Goal: Information Seeking & Learning: Learn about a topic

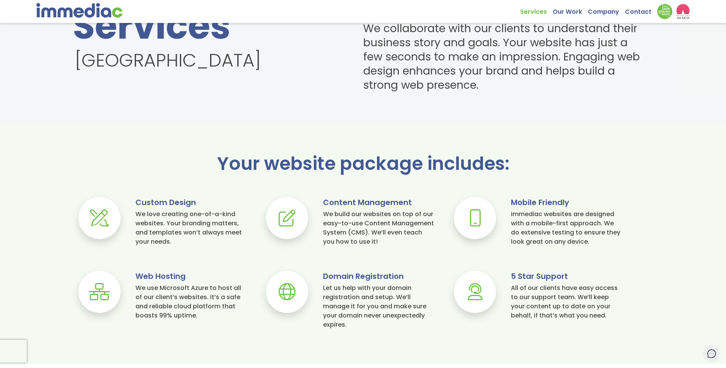
scroll to position [469, 0]
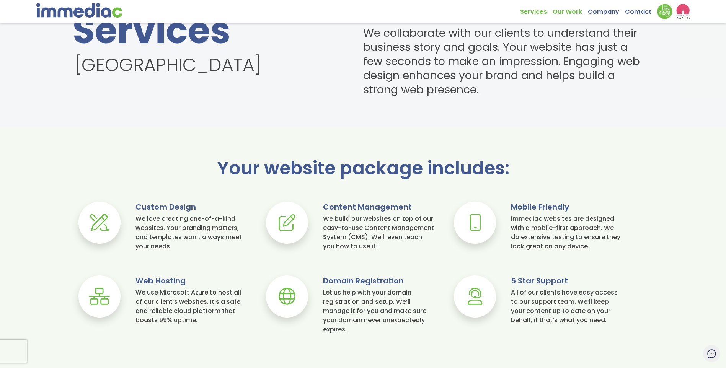
click at [573, 10] on link "Our Work" at bounding box center [570, 10] width 35 height 12
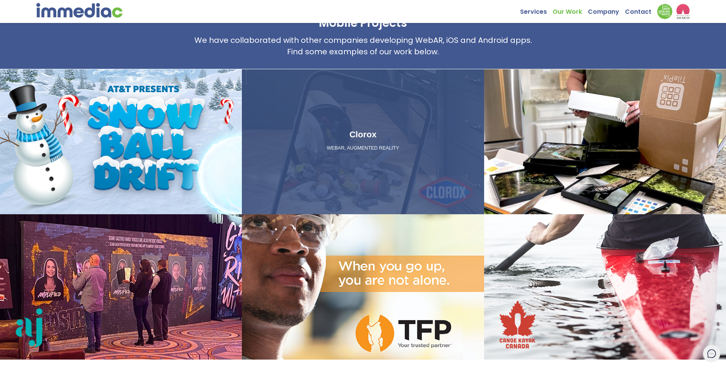
scroll to position [804, 0]
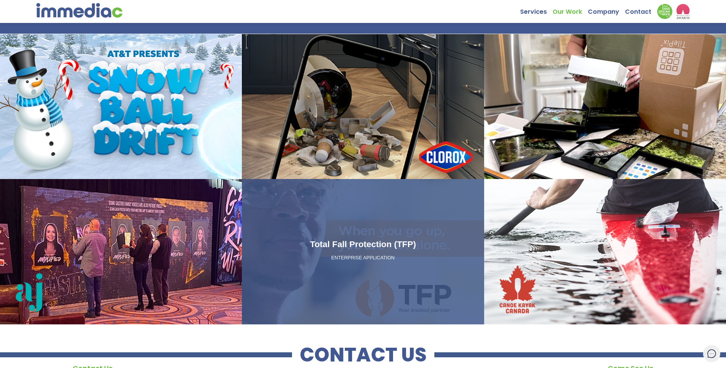
click at [407, 212] on div "Total Fall Protection (TFP) ENTERPRISE APPLICATION" at bounding box center [363, 251] width 242 height 145
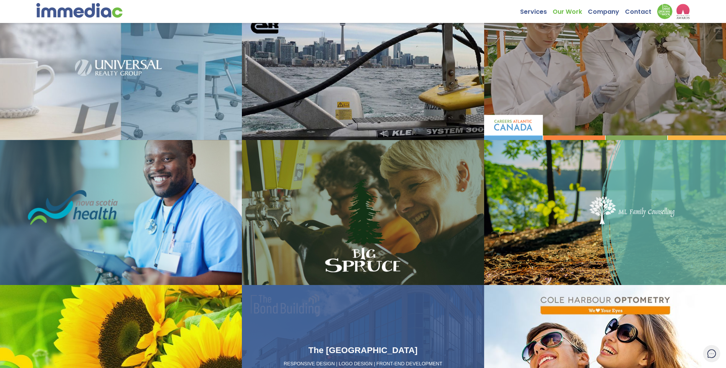
scroll to position [328, 0]
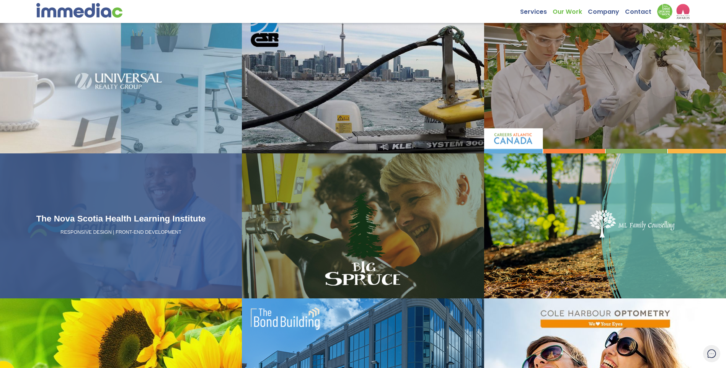
click at [194, 184] on div "The Nova Scotia Health Learning Institute RESPONSIVE DESIGN | FRONT-END DEVELOP…" at bounding box center [121, 225] width 242 height 145
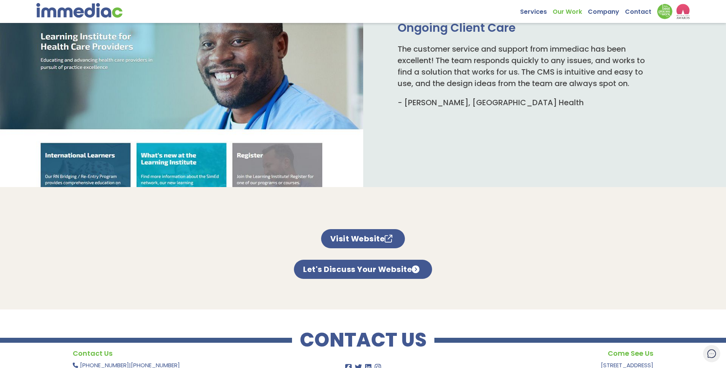
scroll to position [421, 0]
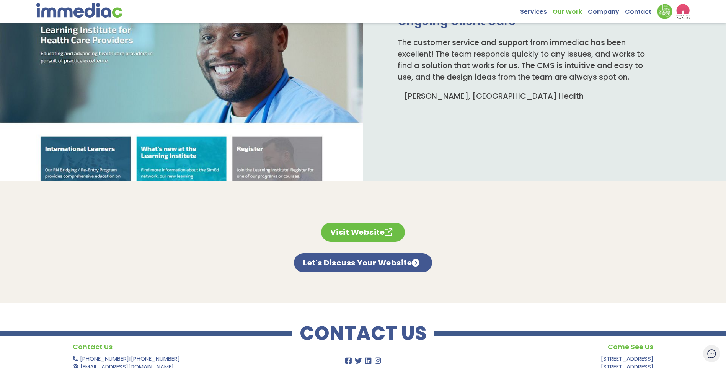
click at [373, 238] on link "Visit Website" at bounding box center [363, 232] width 84 height 19
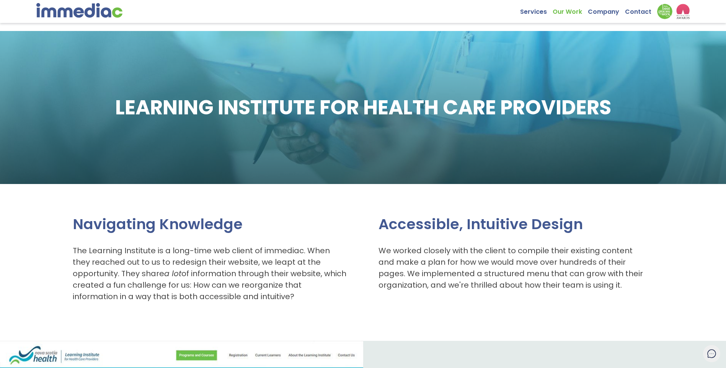
scroll to position [0, 0]
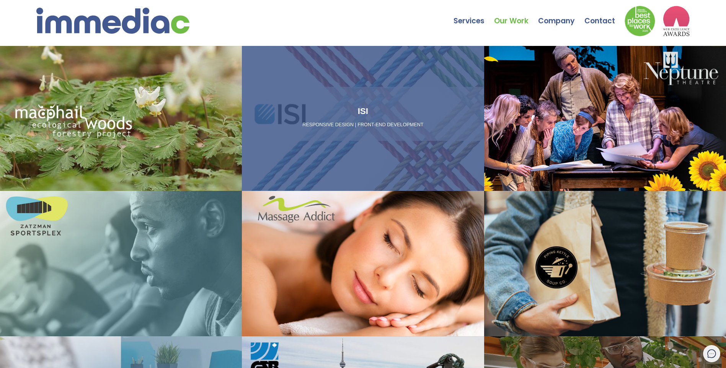
click at [312, 91] on div "ISI RESPONSIVE DESIGN | FRONT-END DEVELOPMENT" at bounding box center [363, 118] width 242 height 145
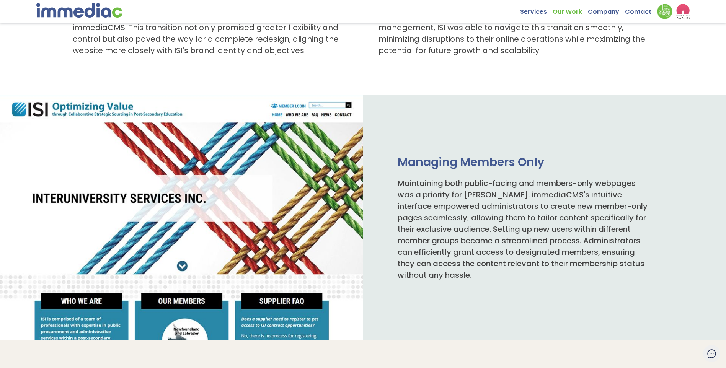
scroll to position [459, 0]
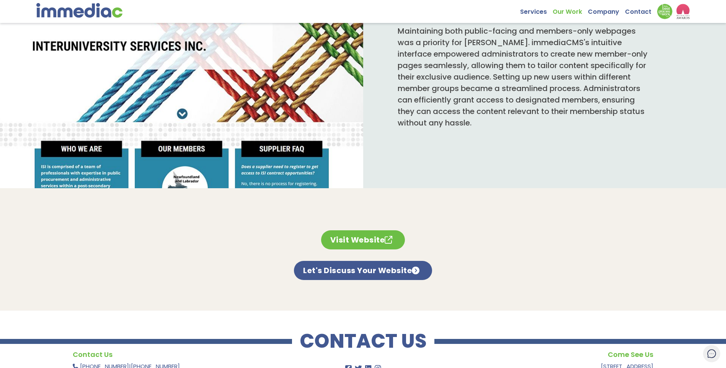
click at [371, 239] on link "Visit Website" at bounding box center [363, 239] width 84 height 19
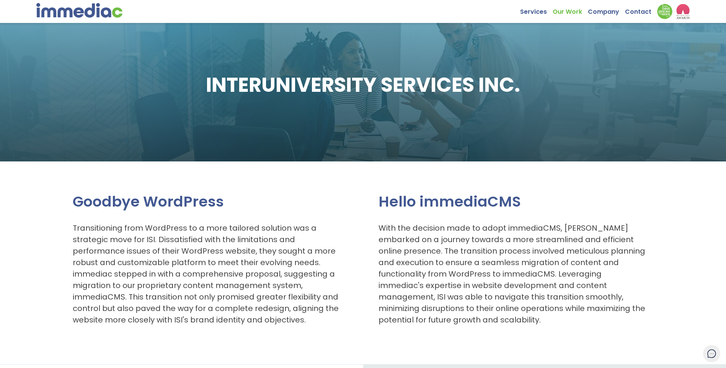
scroll to position [0, 0]
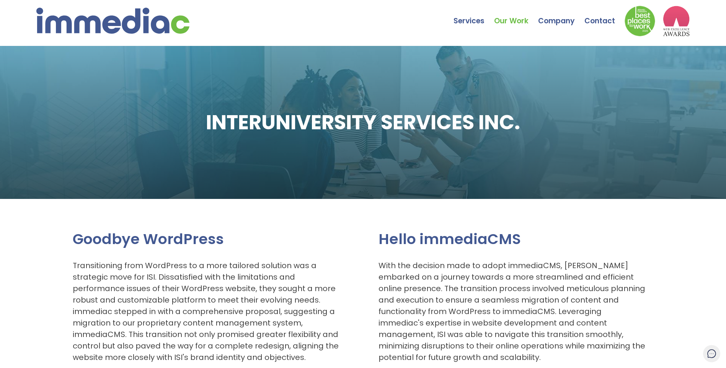
click at [507, 21] on link "Our Work" at bounding box center [516, 15] width 44 height 27
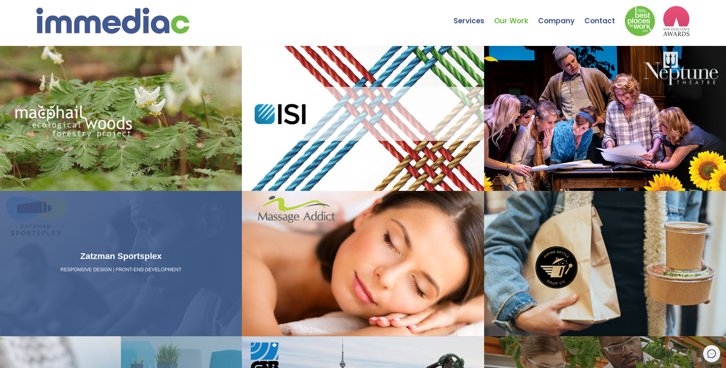
click at [193, 247] on div "Zatzman Sportsplex RESPONSIVE DESIGN | FRONT-END DEVELOPMENT" at bounding box center [121, 263] width 242 height 145
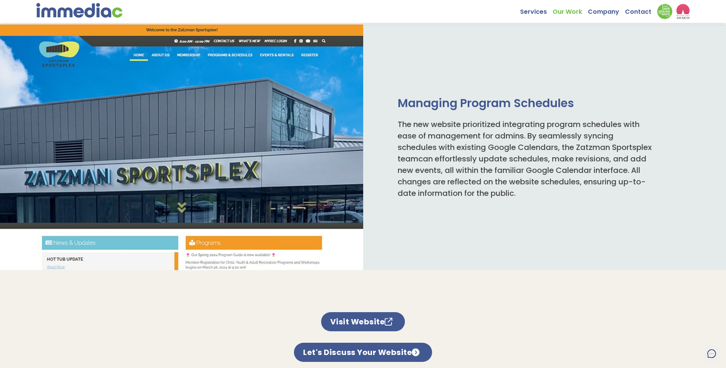
scroll to position [344, 0]
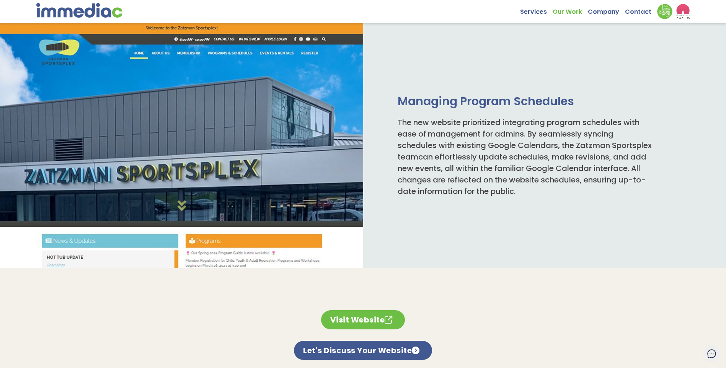
click at [362, 311] on link "Visit Website" at bounding box center [363, 319] width 84 height 19
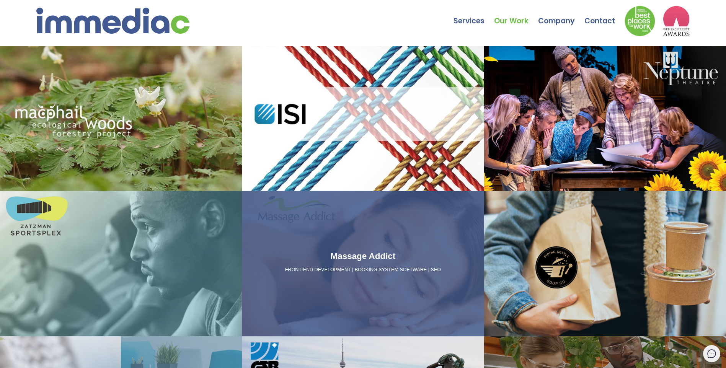
click at [334, 246] on div "Massage Addict FRONT-END DEVELOPMENT | BOOKING SYSTEM SOFTWARE | SEO" at bounding box center [363, 263] width 242 height 145
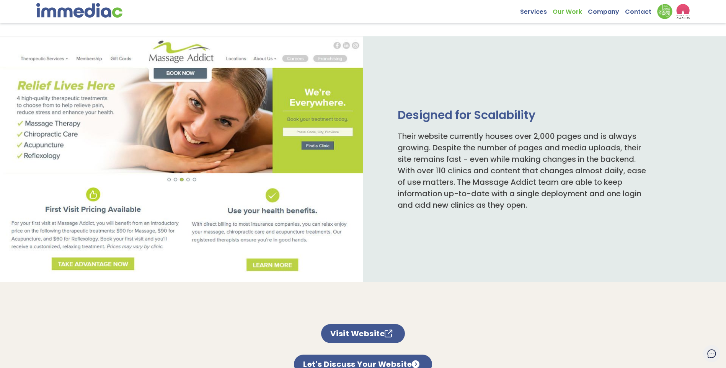
scroll to position [421, 0]
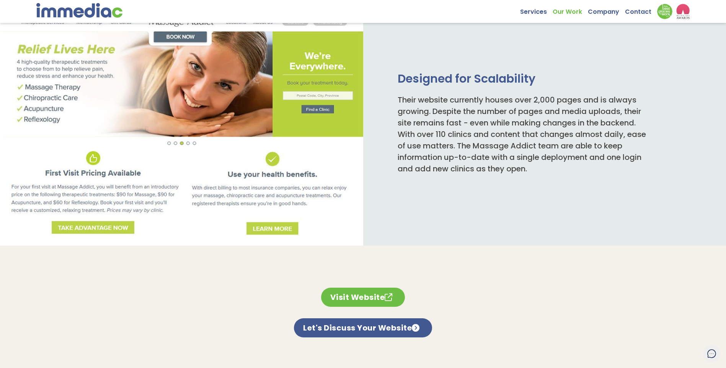
click at [379, 296] on link "Visit Website" at bounding box center [363, 297] width 84 height 19
